Goal: Task Accomplishment & Management: Complete application form

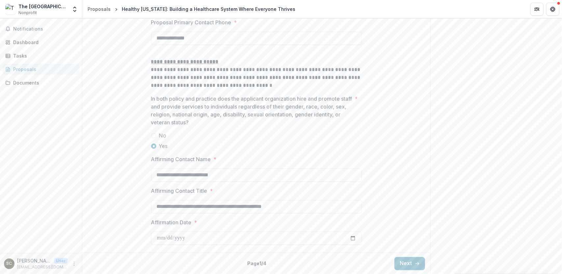
scroll to position [992, 0]
click at [409, 262] on button "Next" at bounding box center [409, 263] width 31 height 13
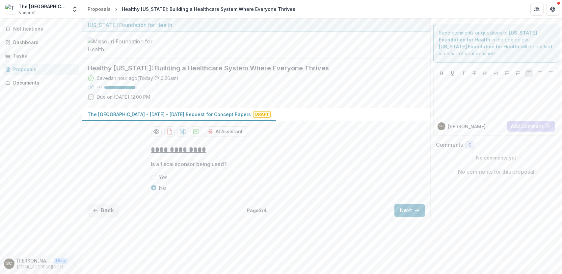
scroll to position [0, 0]
click at [404, 217] on button "Next" at bounding box center [409, 210] width 31 height 13
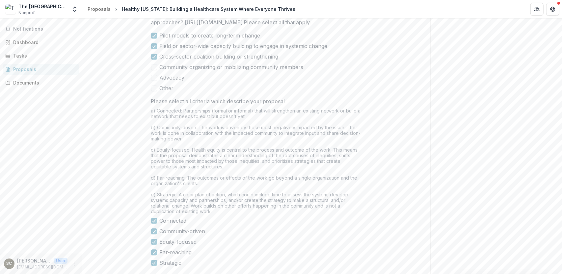
scroll to position [947, 0]
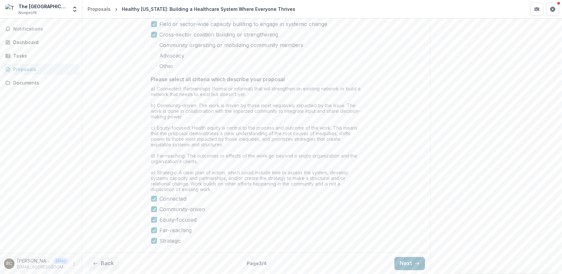
click at [407, 263] on button "Next" at bounding box center [409, 263] width 31 height 13
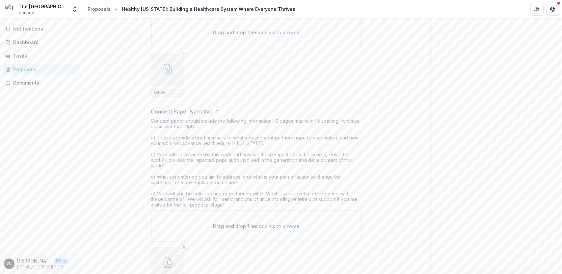
scroll to position [165, 0]
click at [183, 54] on icon "Remove File" at bounding box center [183, 51] width 5 height 5
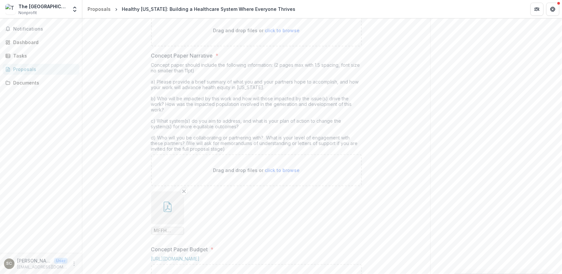
click at [284, 33] on span "click to browse" at bounding box center [282, 31] width 35 height 6
type input "**********"
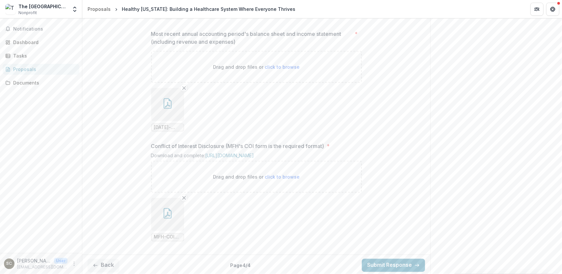
scroll to position [724, 0]
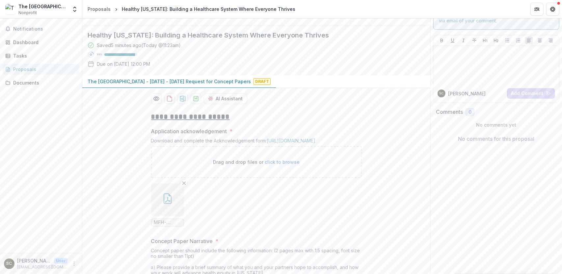
scroll to position [165, 0]
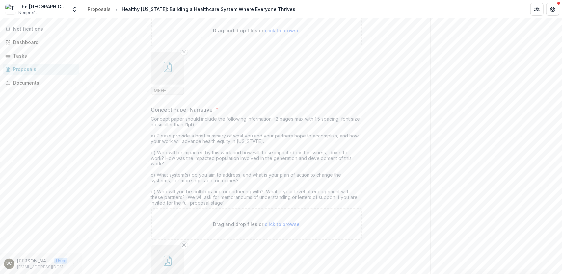
click at [167, 71] on icon "button" at bounding box center [167, 69] width 5 height 6
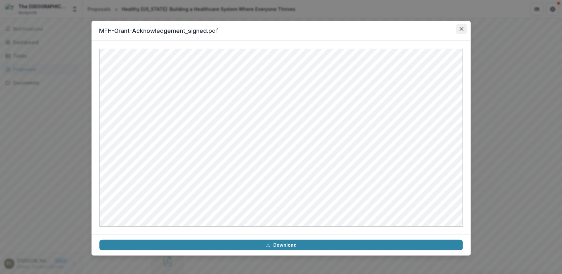
click at [462, 28] on icon "Close" at bounding box center [461, 29] width 4 height 4
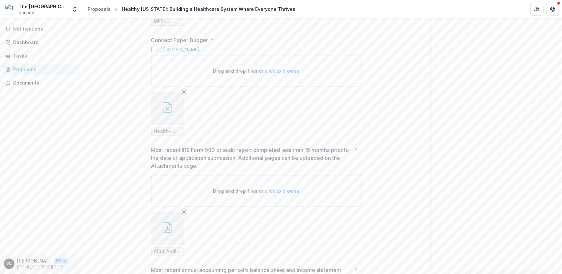
scroll to position [494, 0]
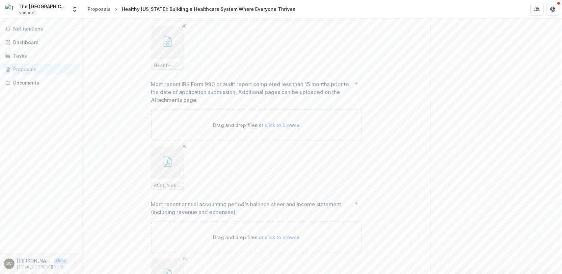
click at [164, 47] on icon "button" at bounding box center [167, 42] width 11 height 11
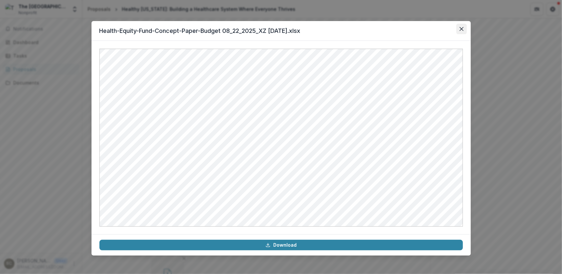
click at [460, 27] on icon "Close" at bounding box center [462, 29] width 4 height 4
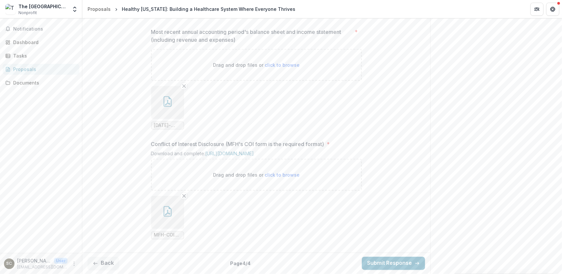
scroll to position [724, 0]
click at [167, 213] on icon "button" at bounding box center [167, 213] width 5 height 6
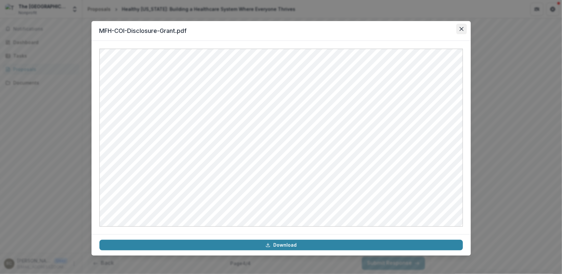
click at [461, 28] on icon "Close" at bounding box center [462, 29] width 4 height 4
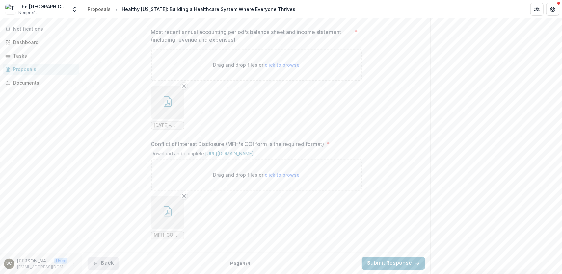
click at [108, 266] on button "Back" at bounding box center [104, 263] width 32 height 13
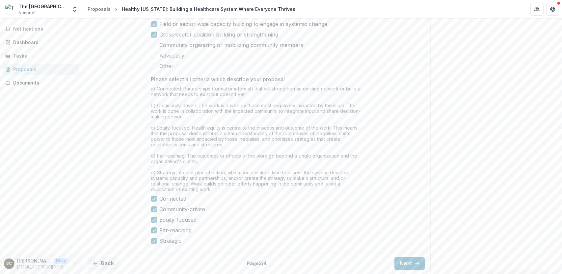
scroll to position [947, 0]
click at [109, 265] on button "Back" at bounding box center [104, 263] width 32 height 13
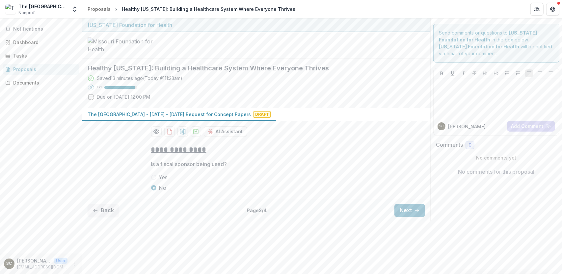
scroll to position [0, 0]
click at [105, 217] on button "Back" at bounding box center [104, 210] width 32 height 13
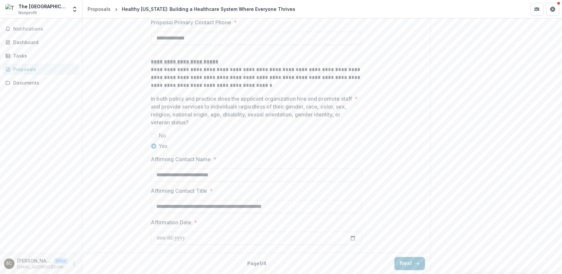
scroll to position [992, 0]
click at [404, 266] on button "Next" at bounding box center [409, 263] width 31 height 13
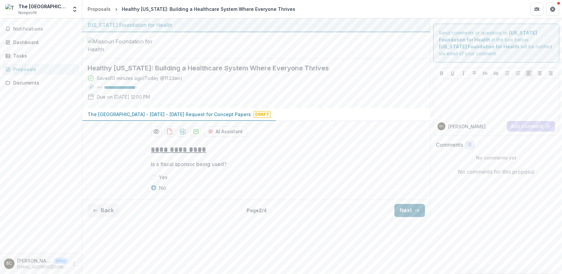
click at [408, 217] on button "Next" at bounding box center [409, 210] width 31 height 13
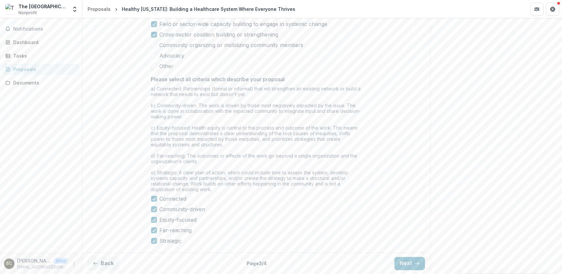
scroll to position [947, 0]
click at [410, 265] on button "Next" at bounding box center [409, 263] width 31 height 13
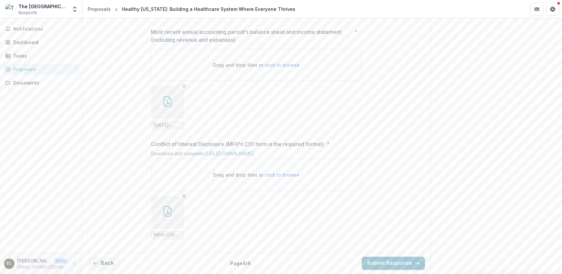
scroll to position [724, 0]
click at [385, 264] on button "Submit Response" at bounding box center [393, 263] width 63 height 13
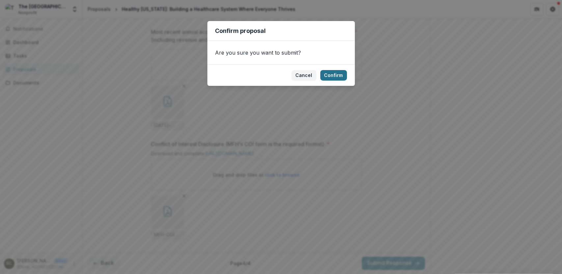
click at [336, 75] on button "Confirm" at bounding box center [333, 75] width 27 height 11
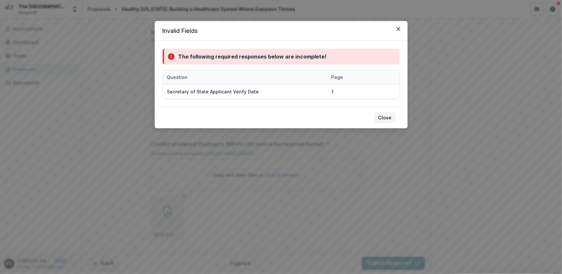
click at [389, 117] on button "Close" at bounding box center [384, 118] width 21 height 11
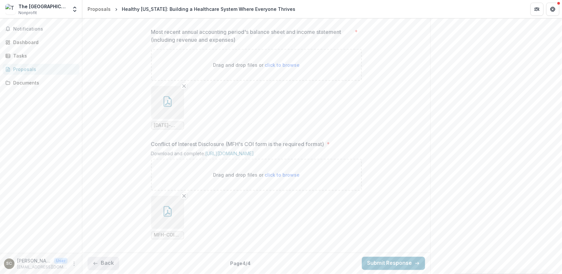
click at [102, 264] on button "Back" at bounding box center [104, 263] width 32 height 13
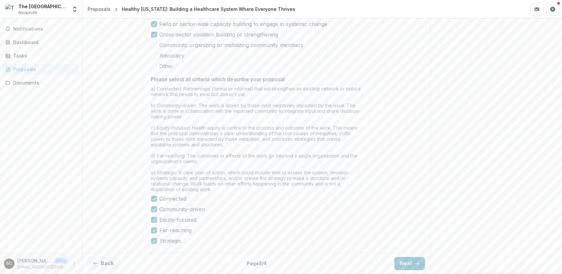
scroll to position [947, 0]
click at [105, 264] on button "Back" at bounding box center [104, 263] width 32 height 13
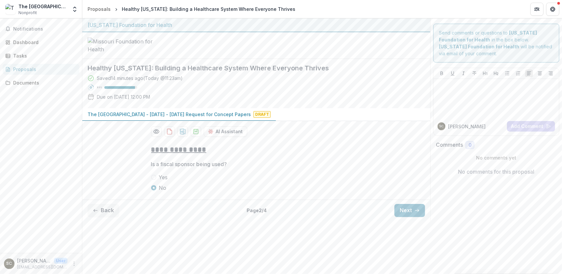
scroll to position [0, 0]
click at [107, 217] on button "Back" at bounding box center [104, 210] width 32 height 13
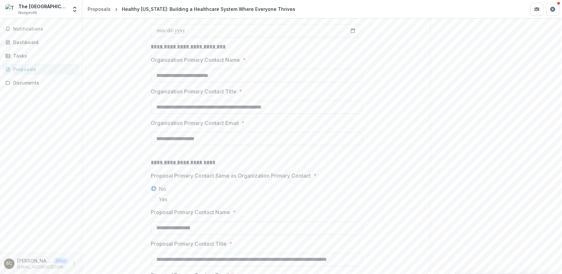
scroll to position [625, 0]
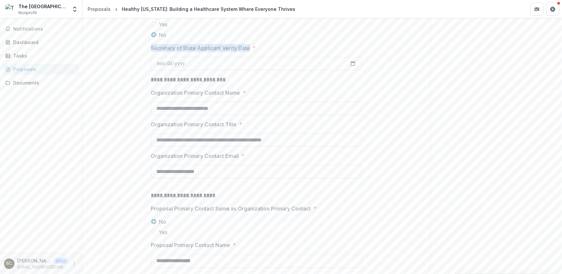
drag, startPoint x: 148, startPoint y: 97, endPoint x: 250, endPoint y: 97, distance: 102.1
click at [250, 97] on div "**********" at bounding box center [256, 41] width 221 height 1054
copy p "Secretary of State Applicant Verify Date"
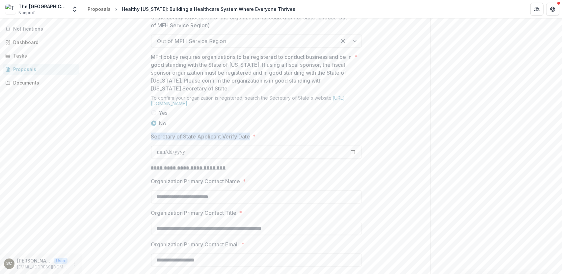
scroll to position [527, 0]
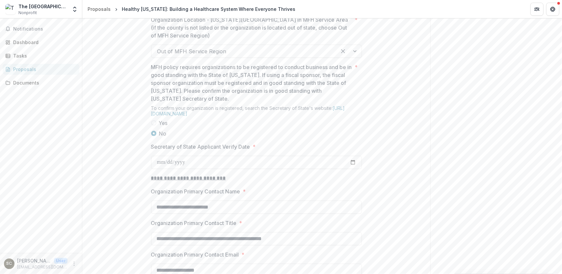
click at [137, 116] on div "**********" at bounding box center [256, 140] width 348 height 1054
drag, startPoint x: 151, startPoint y: 195, endPoint x: 261, endPoint y: 193, distance: 110.0
click at [261, 151] on label "Secretary of State Applicant Verify Date *" at bounding box center [254, 147] width 207 height 8
copy label "Secretary of State Applicant Verify Date *"
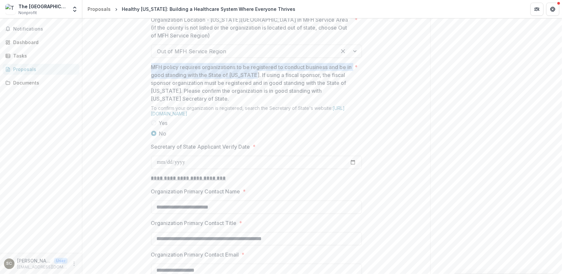
drag, startPoint x: 259, startPoint y: 125, endPoint x: 151, endPoint y: 115, distance: 108.4
click at [151, 103] on p "MFH policy requires organizations to be registered to conduct business and be i…" at bounding box center [251, 83] width 201 height 40
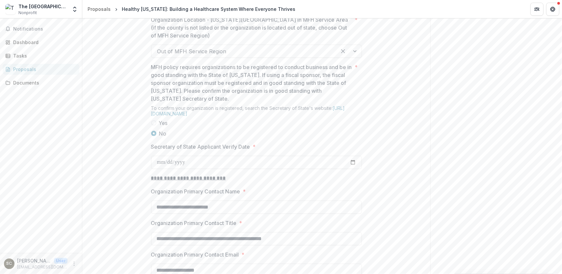
drag, startPoint x: 143, startPoint y: 80, endPoint x: 143, endPoint y: 75, distance: 4.9
click at [142, 79] on div "**********" at bounding box center [256, 140] width 348 height 1054
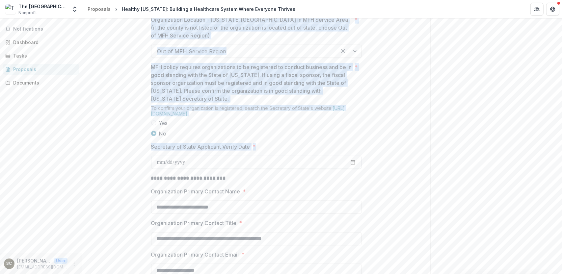
drag, startPoint x: 150, startPoint y: 67, endPoint x: 191, endPoint y: 212, distance: 150.5
click at [190, 214] on div "**********" at bounding box center [256, 140] width 211 height 1054
copy div "Organization Location - Missouri County in MFH Service Area (if the county is n…"
click at [375, 177] on div "**********" at bounding box center [256, 140] width 348 height 1054
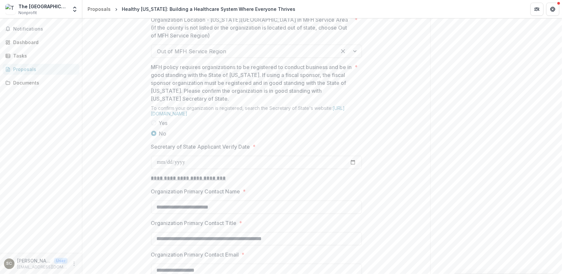
drag, startPoint x: 111, startPoint y: 197, endPoint x: 115, endPoint y: 244, distance: 47.9
click at [108, 197] on div "**********" at bounding box center [256, 140] width 348 height 1054
drag, startPoint x: 477, startPoint y: 97, endPoint x: 488, endPoint y: 59, distance: 39.8
click at [478, 92] on div "Send comments or questions to Missouri Foundation for Health in the box below. …" at bounding box center [496, 91] width 132 height 1199
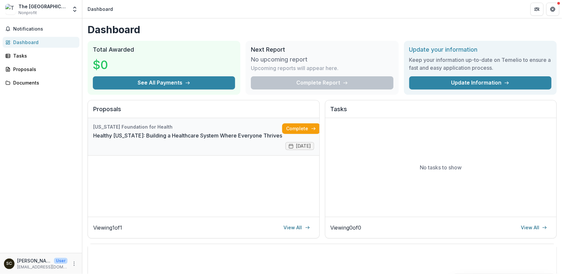
click at [211, 135] on link "Healthy [US_STATE]: Building a Healthcare System Where Everyone Thrives" at bounding box center [187, 136] width 189 height 8
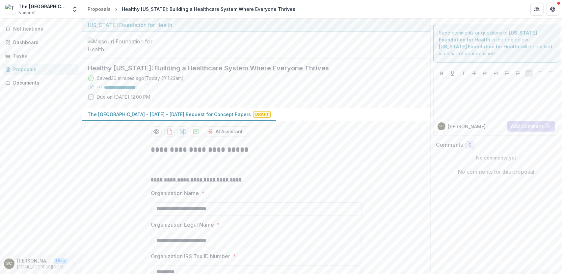
click at [203, 59] on div at bounding box center [256, 45] width 348 height 27
click at [237, 57] on div at bounding box center [256, 45] width 348 height 27
click at [93, 9] on div "Proposals" at bounding box center [99, 9] width 23 height 7
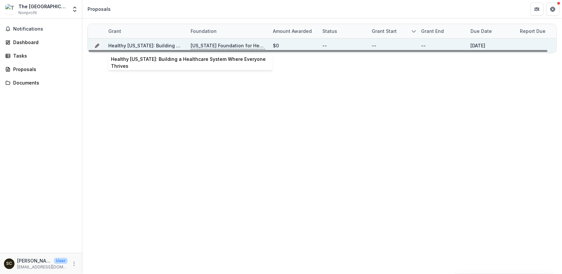
click at [128, 44] on link "Healthy [US_STATE]: Building a Healthcare System Where Everyone Thrives" at bounding box center [194, 46] width 173 height 6
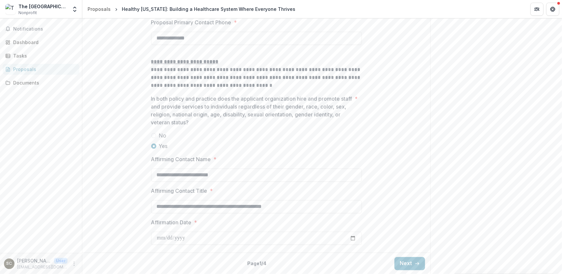
scroll to position [992, 0]
click at [406, 263] on button "Next" at bounding box center [409, 263] width 31 height 13
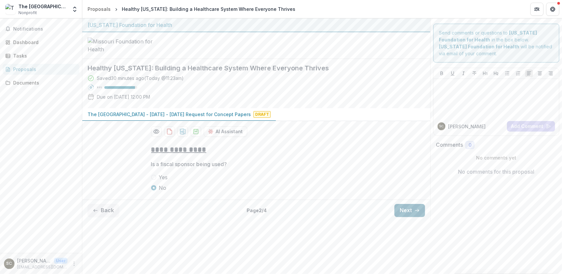
scroll to position [0, 0]
click at [405, 217] on button "Next" at bounding box center [409, 210] width 31 height 13
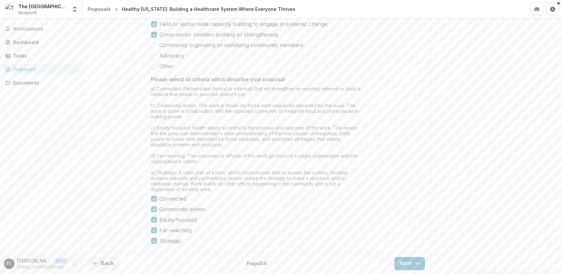
scroll to position [915, 0]
click at [406, 263] on button "Next" at bounding box center [409, 263] width 31 height 13
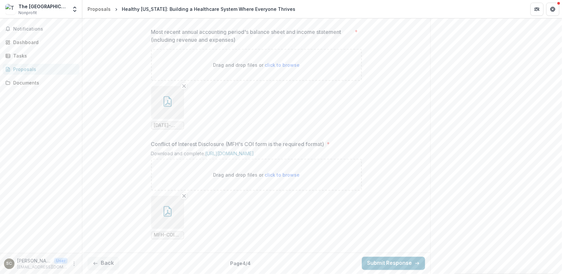
scroll to position [724, 0]
click at [391, 263] on button "Submit Response" at bounding box center [393, 263] width 63 height 13
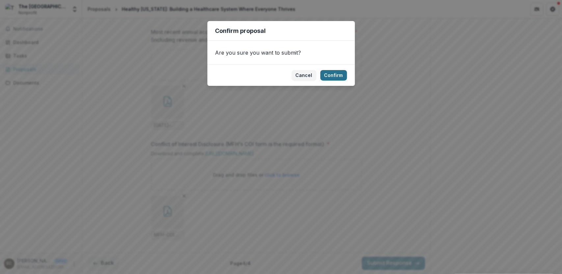
click at [336, 74] on button "Confirm" at bounding box center [333, 75] width 27 height 11
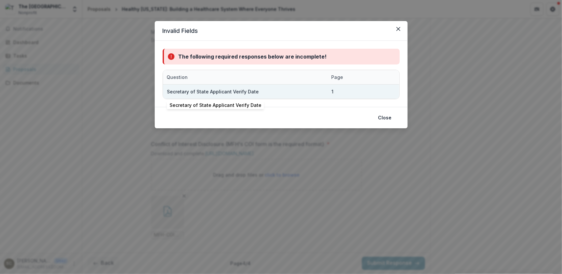
click at [229, 89] on div "Secretary of State Applicant Verify Date" at bounding box center [213, 91] width 92 height 7
click at [281, 89] on div "Secretary of State Applicant Verify Date" at bounding box center [245, 92] width 157 height 14
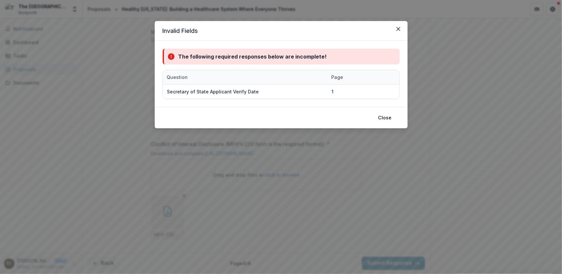
click at [211, 75] on div "Question" at bounding box center [245, 77] width 165 height 14
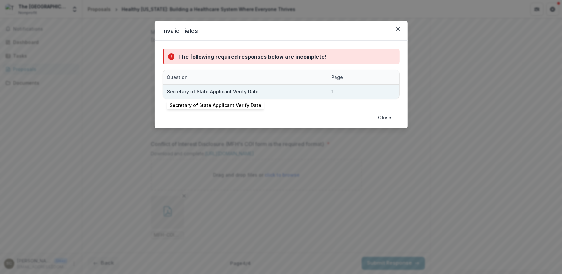
click at [286, 93] on div "Secretary of State Applicant Verify Date" at bounding box center [245, 92] width 157 height 14
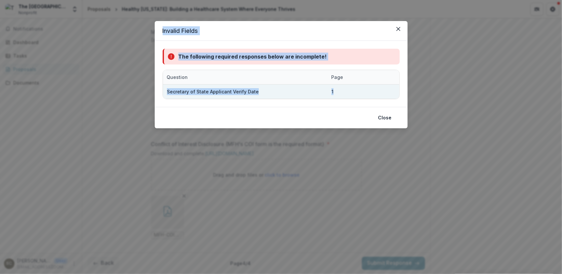
drag, startPoint x: 161, startPoint y: 29, endPoint x: 359, endPoint y: 95, distance: 208.4
click at [359, 95] on section "Invalid Fields The following required responses below are incomplete! Question …" at bounding box center [281, 74] width 253 height 107
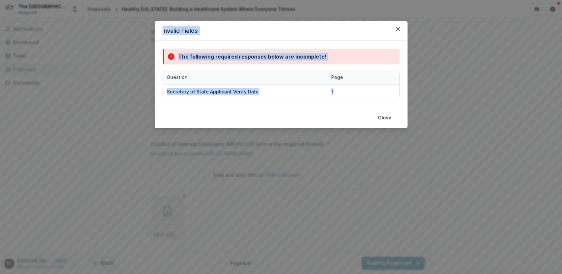
copy section "Invalid Fields The following required responses below are incomplete! Question …"
click at [389, 118] on button "Close" at bounding box center [384, 118] width 21 height 11
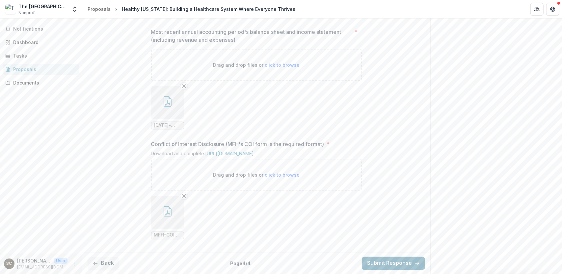
click at [399, 263] on button "Submit Response" at bounding box center [393, 263] width 63 height 13
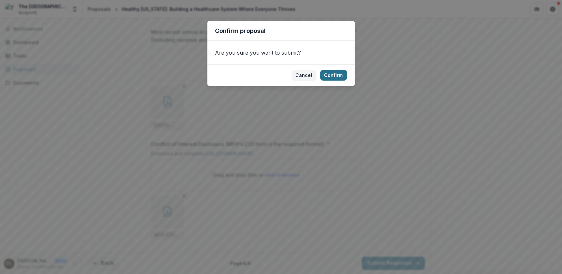
click at [335, 75] on button "Confirm" at bounding box center [333, 75] width 27 height 11
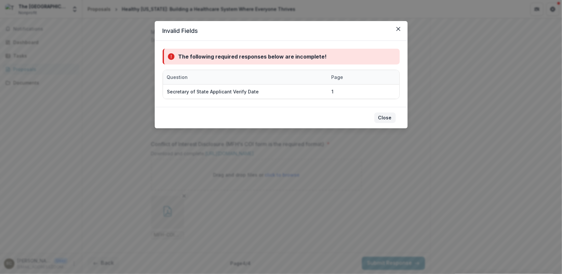
click at [388, 117] on button "Close" at bounding box center [384, 118] width 21 height 11
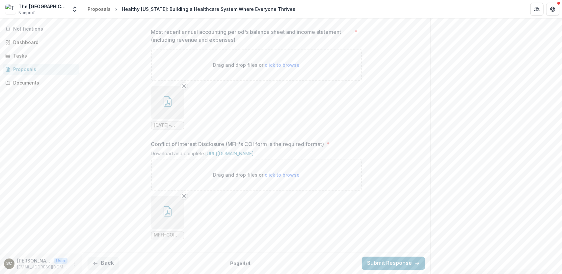
drag, startPoint x: 398, startPoint y: 111, endPoint x: 396, endPoint y: 120, distance: 8.5
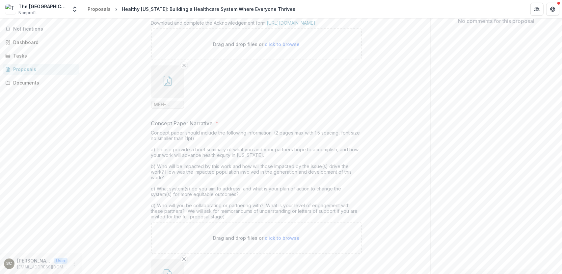
scroll to position [165, 0]
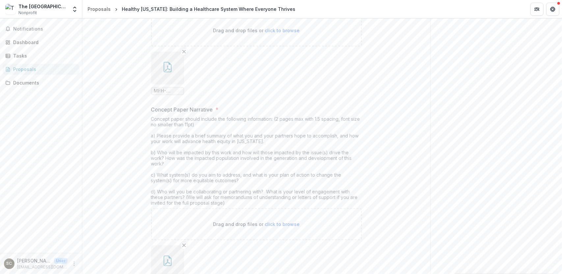
click at [171, 72] on icon "button" at bounding box center [167, 67] width 11 height 11
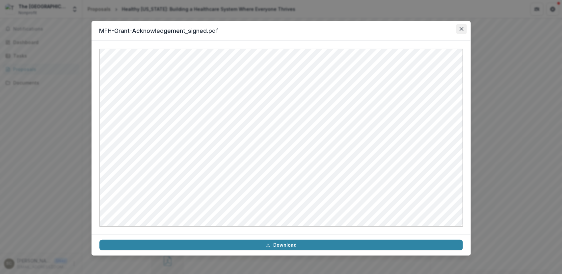
click at [460, 29] on icon "Close" at bounding box center [462, 29] width 4 height 4
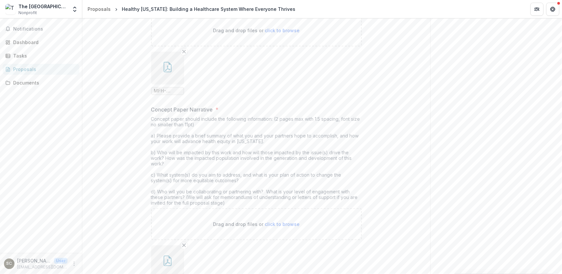
drag, startPoint x: 465, startPoint y: 97, endPoint x: 340, endPoint y: 135, distance: 130.0
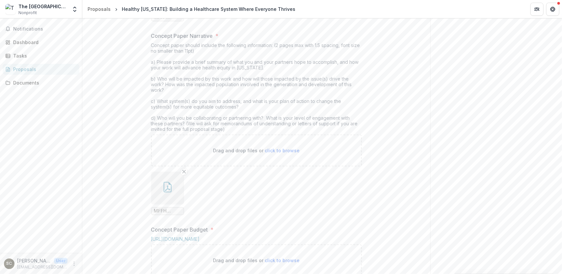
scroll to position [198, 0]
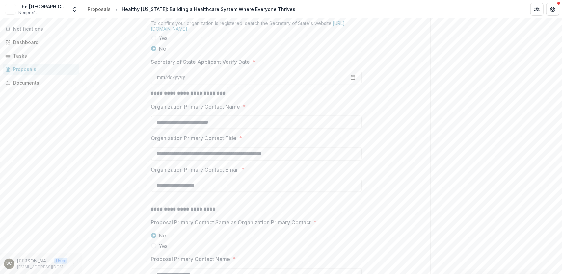
scroll to position [598, 0]
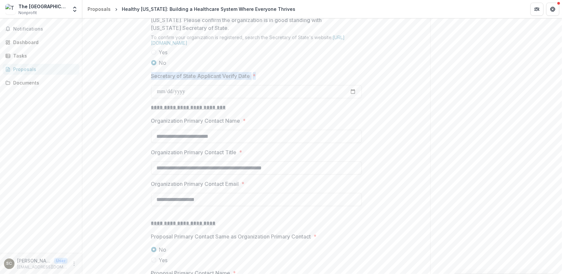
drag, startPoint x: 151, startPoint y: 125, endPoint x: 256, endPoint y: 122, distance: 104.7
click at [256, 122] on div "**********" at bounding box center [256, 69] width 221 height 1054
copy label "Secretary of State Applicant Verify Date *"
click at [406, 71] on div "**********" at bounding box center [256, 69] width 348 height 1054
click at [459, 73] on div "Send comments or questions to [US_STATE] Foundation for Health in the box below…" at bounding box center [496, 20] width 132 height 1199
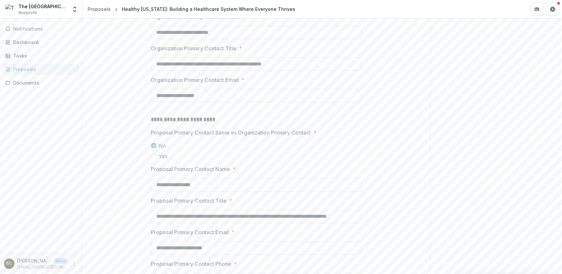
scroll to position [757, 0]
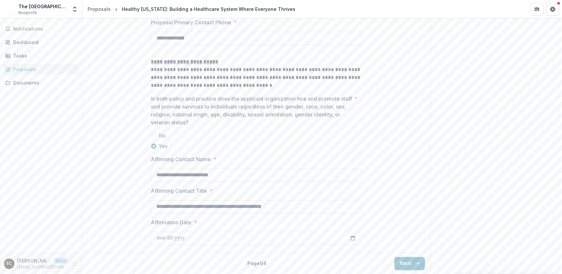
scroll to position [992, 0]
click at [402, 265] on button "Next" at bounding box center [409, 263] width 31 height 13
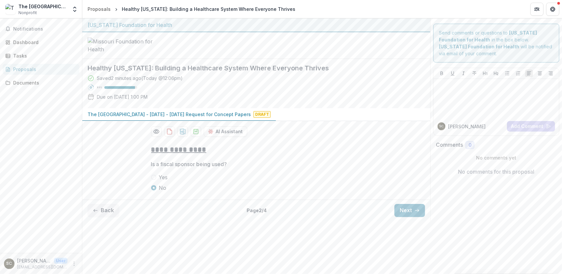
scroll to position [0, 0]
click at [406, 217] on button "Next" at bounding box center [409, 210] width 31 height 13
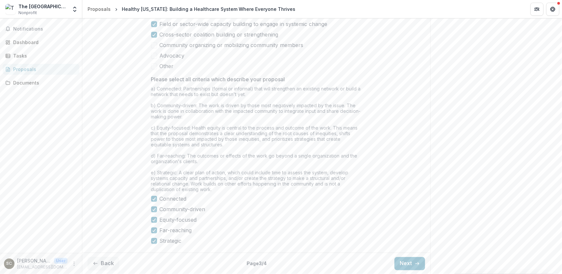
scroll to position [947, 0]
click at [403, 264] on button "Next" at bounding box center [409, 263] width 31 height 13
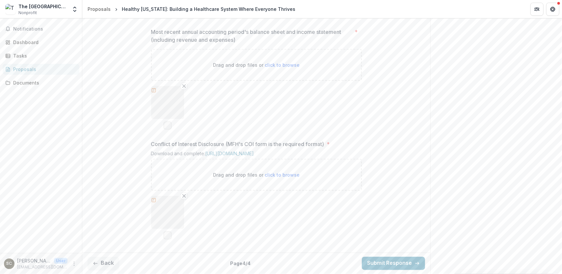
scroll to position [724, 0]
click at [397, 262] on button "Submit Response" at bounding box center [393, 263] width 63 height 13
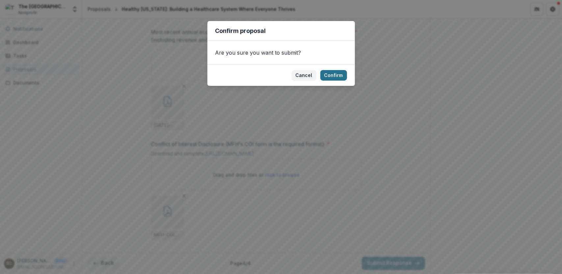
click at [335, 76] on button "Confirm" at bounding box center [333, 75] width 27 height 11
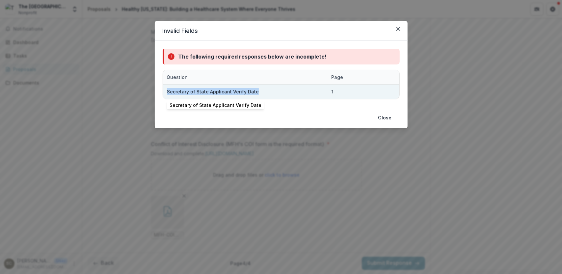
drag, startPoint x: 167, startPoint y: 91, endPoint x: 255, endPoint y: 89, distance: 88.6
click at [255, 89] on div "Secretary of State Applicant Verify Date" at bounding box center [245, 92] width 165 height 14
copy div "Secretary of State Applicant Verify Date"
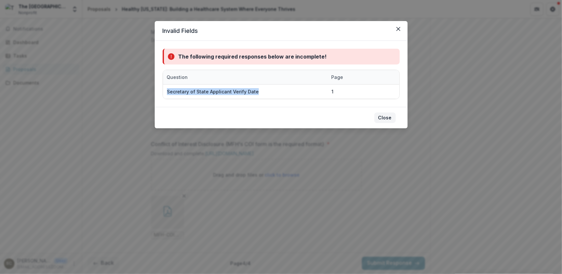
click at [387, 116] on button "Close" at bounding box center [384, 118] width 21 height 11
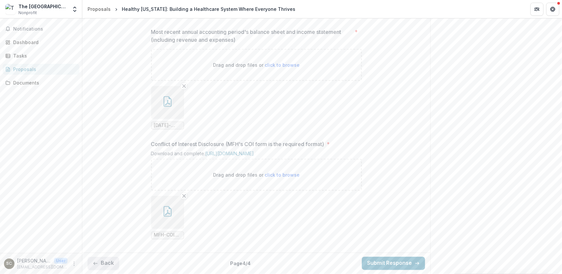
click at [107, 266] on button "Back" at bounding box center [104, 263] width 32 height 13
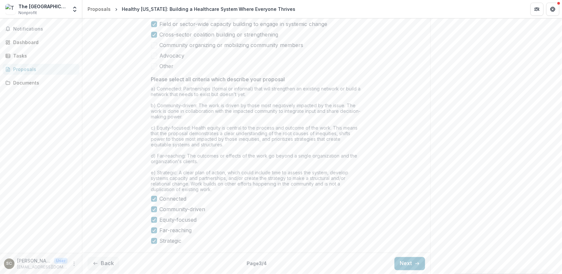
scroll to position [947, 0]
click at [110, 265] on button "Back" at bounding box center [104, 263] width 32 height 13
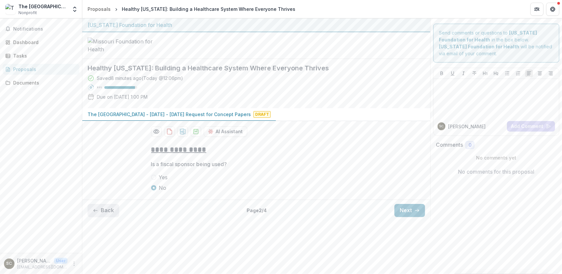
scroll to position [0, 0]
click at [105, 217] on button "Back" at bounding box center [104, 210] width 32 height 13
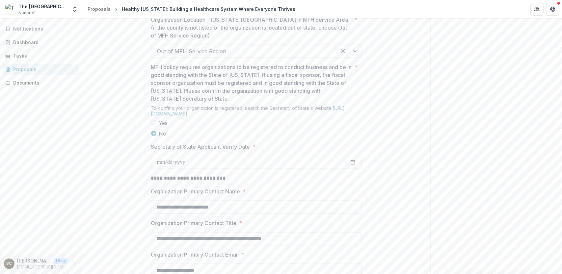
scroll to position [593, 0]
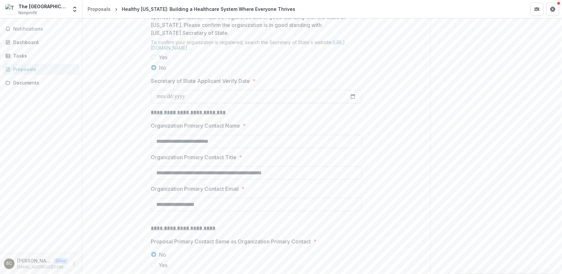
click at [352, 103] on input "Secretary of State Applicant Verify Date *" at bounding box center [256, 96] width 211 height 13
type input "**********"
click at [392, 178] on div "**********" at bounding box center [256, 74] width 348 height 1054
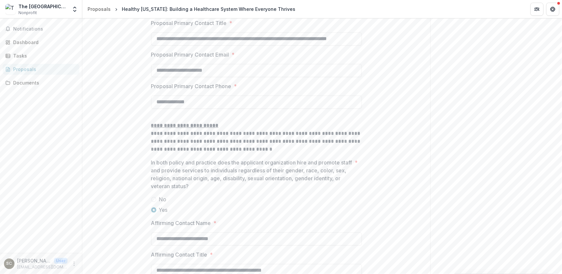
scroll to position [992, 0]
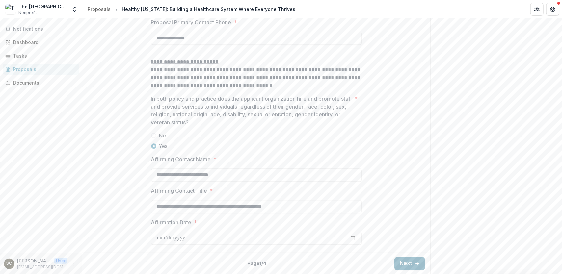
click at [409, 266] on button "Next" at bounding box center [409, 263] width 31 height 13
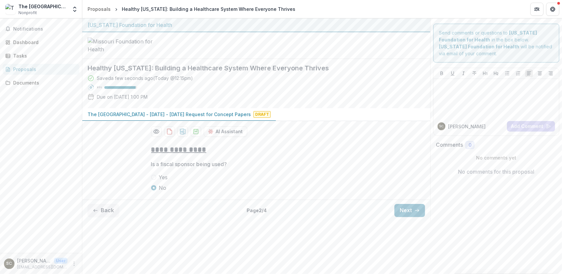
scroll to position [0, 0]
click at [412, 217] on button "Next" at bounding box center [409, 210] width 31 height 13
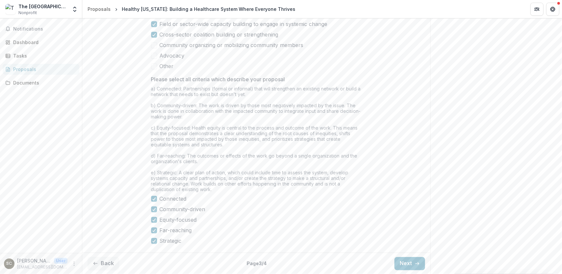
scroll to position [947, 0]
click at [414, 263] on icon "button" at bounding box center [416, 263] width 5 height 5
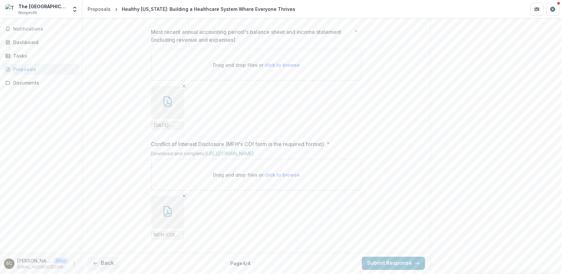
scroll to position [724, 0]
click at [395, 264] on button "Submit Response" at bounding box center [393, 263] width 63 height 13
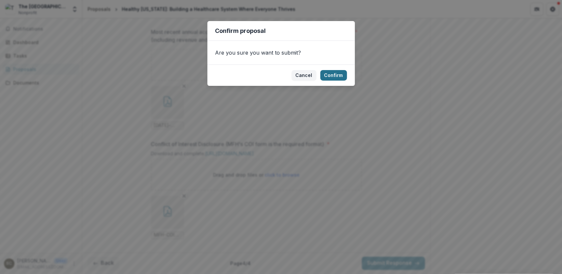
click at [335, 75] on button "Confirm" at bounding box center [333, 75] width 27 height 11
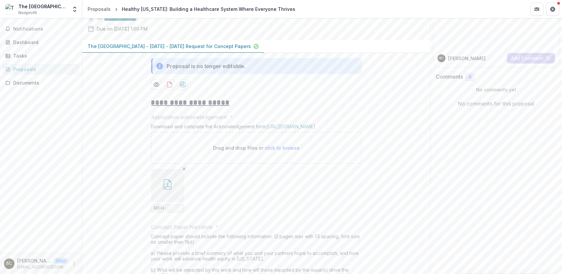
scroll to position [0, 0]
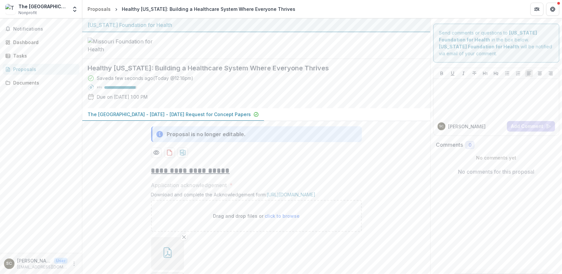
drag, startPoint x: 221, startPoint y: 56, endPoint x: 217, endPoint y: 59, distance: 4.2
click at [220, 56] on div at bounding box center [256, 45] width 348 height 27
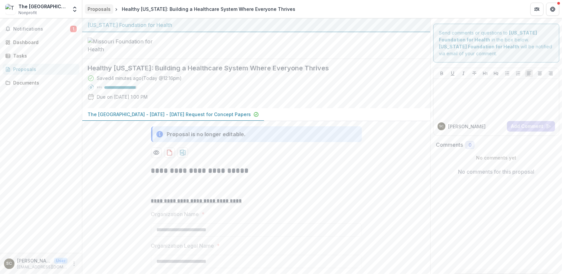
click at [94, 9] on div "Proposals" at bounding box center [99, 9] width 23 height 7
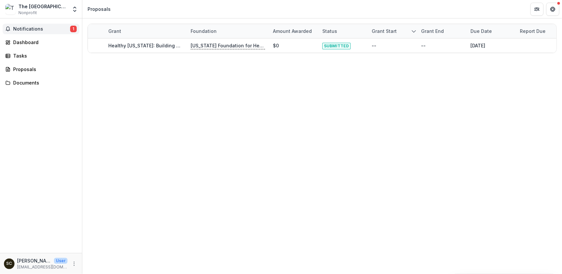
click at [29, 27] on span "Notifications" at bounding box center [41, 29] width 57 height 6
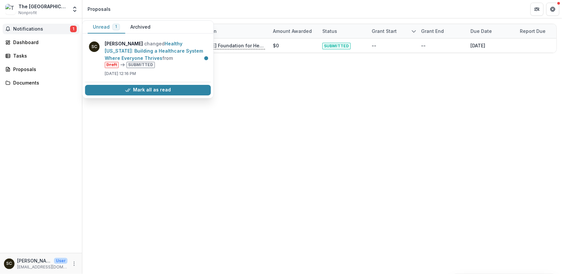
click at [151, 128] on div "Grant Foundation Amount awarded Status Grant start Grant end Due Date Report Du…" at bounding box center [322, 146] width 480 height 256
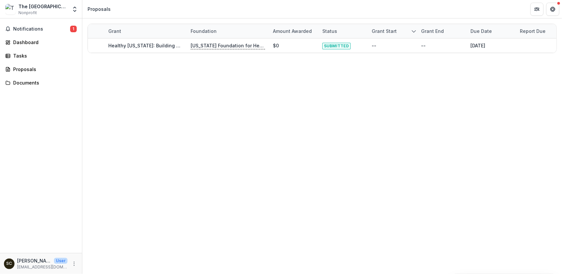
click at [170, 81] on div "Grant Foundation Amount awarded Status Grant start Grant end Due Date Report Du…" at bounding box center [322, 146] width 480 height 256
click at [136, 9] on header "Proposals" at bounding box center [322, 9] width 480 height 18
click at [145, 53] on div "Grant Foundation Amount awarded Status Grant start Grant end Due Date Report Du…" at bounding box center [322, 38] width 480 height 40
click at [143, 124] on div "Grant Foundation Amount awarded Status Grant start Grant end Due Date Report Du…" at bounding box center [322, 146] width 480 height 256
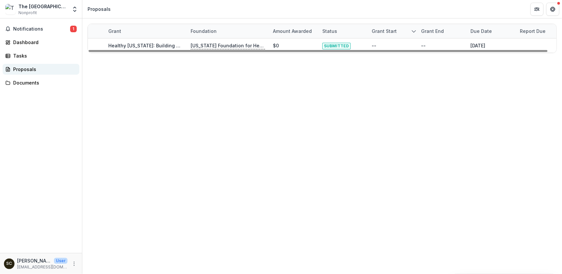
click at [26, 70] on div "Proposals" at bounding box center [43, 69] width 61 height 7
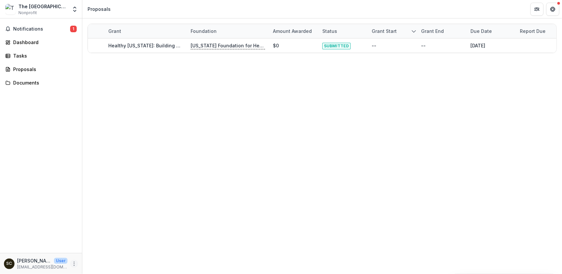
click at [74, 265] on icon "More" at bounding box center [73, 263] width 5 height 5
click at [103, 261] on button "Logout" at bounding box center [117, 260] width 70 height 11
